Goal: Transaction & Acquisition: Subscribe to service/newsletter

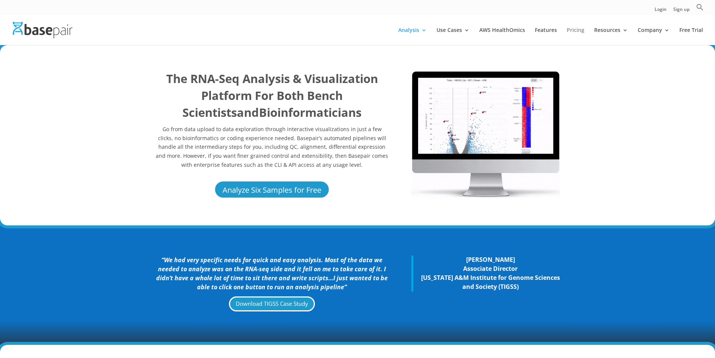
click at [576, 29] on link "Pricing" at bounding box center [576, 36] width 18 height 18
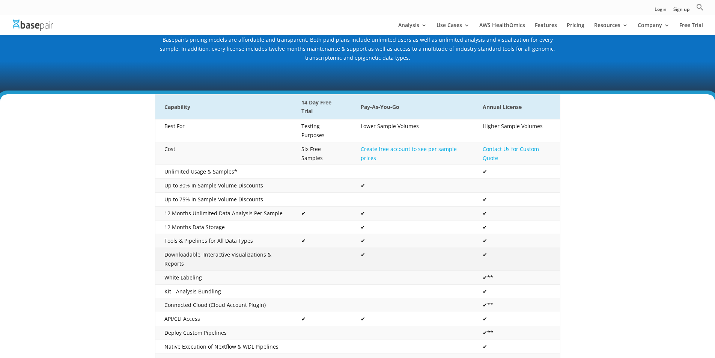
scroll to position [113, 0]
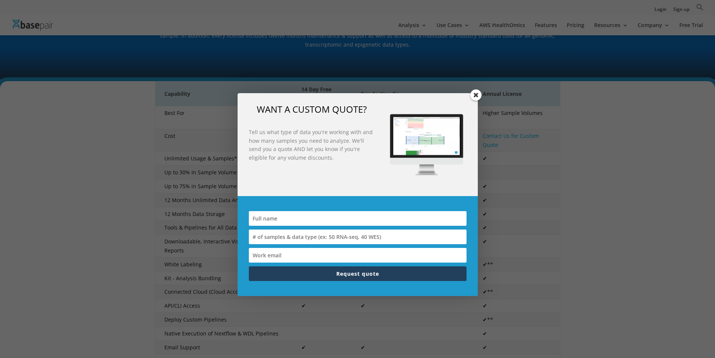
click at [477, 96] on span at bounding box center [476, 94] width 11 height 11
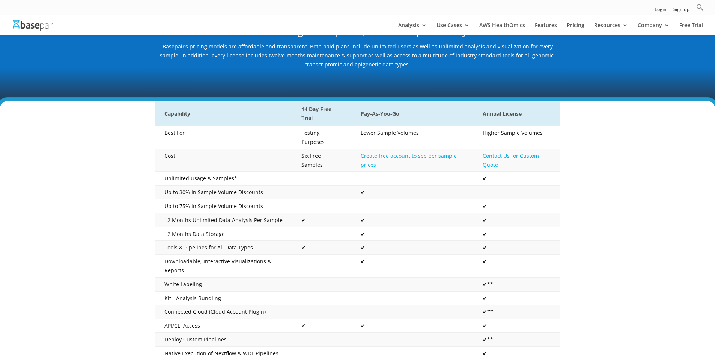
scroll to position [75, 0]
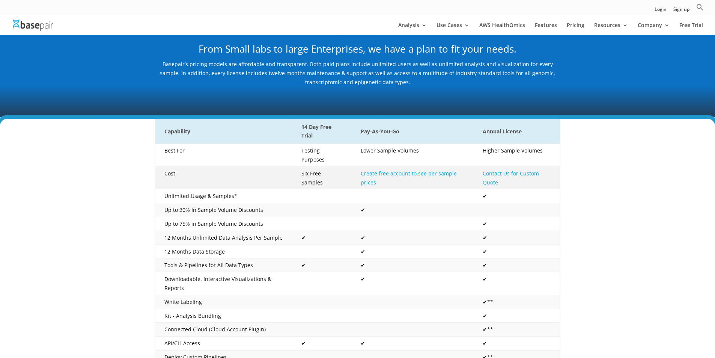
click at [390, 170] on link "Create free account to see per sample prices" at bounding box center [409, 178] width 96 height 16
